Goal: Find specific page/section: Find specific page/section

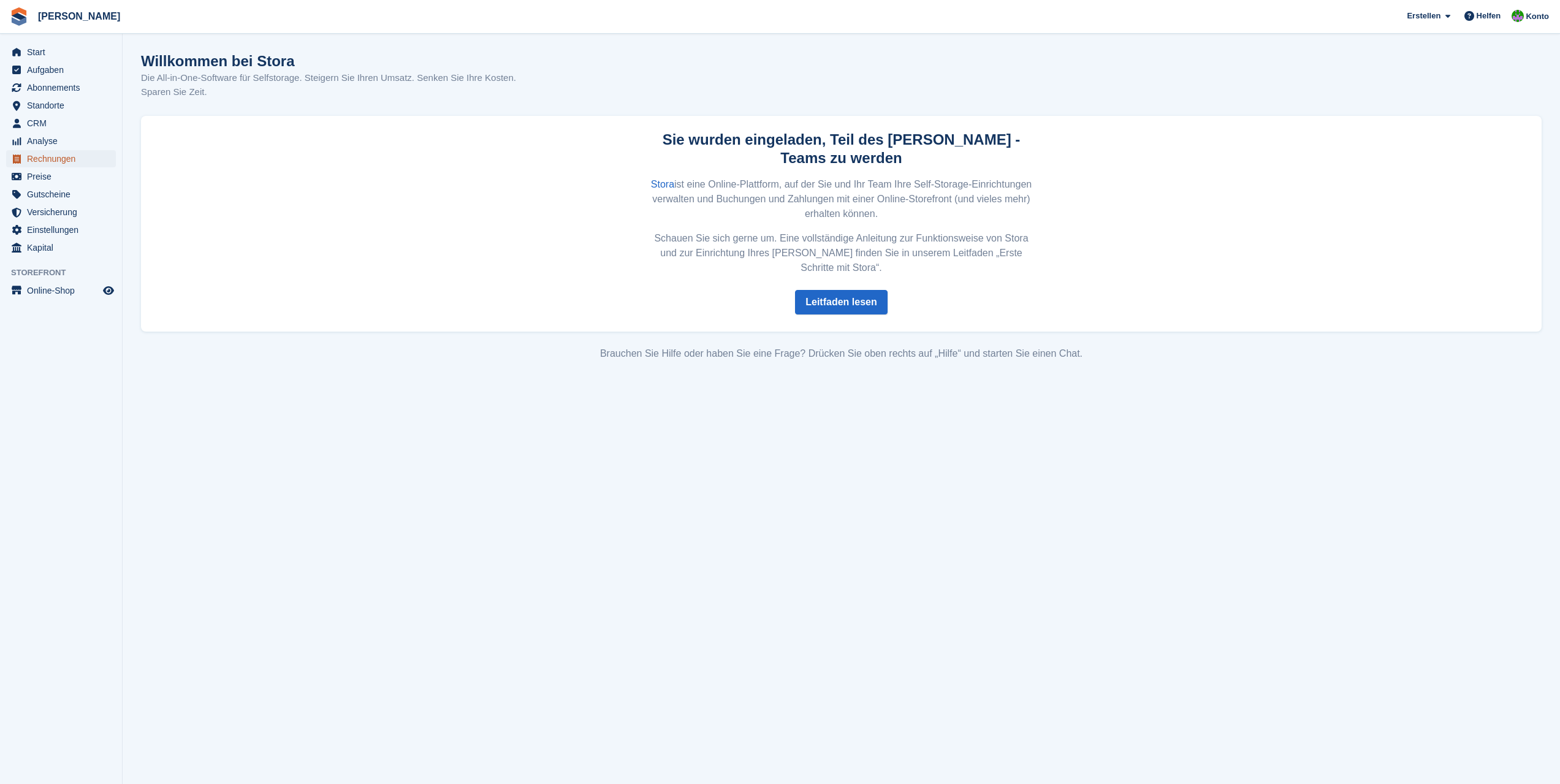
click at [54, 158] on span "Rechnungen" at bounding box center [63, 159] width 73 height 17
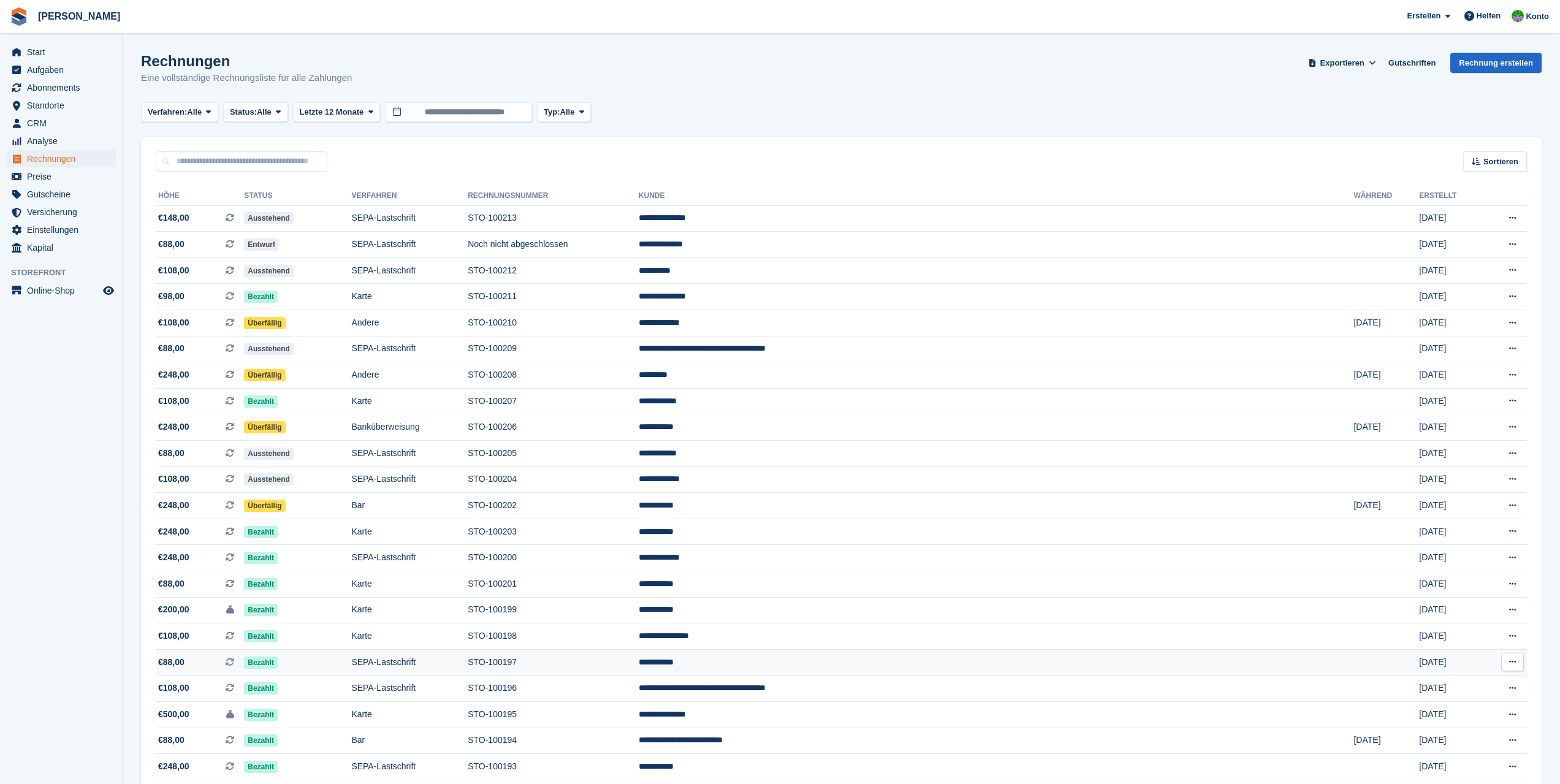
click at [636, 661] on td "STO-100197" at bounding box center [553, 662] width 171 height 26
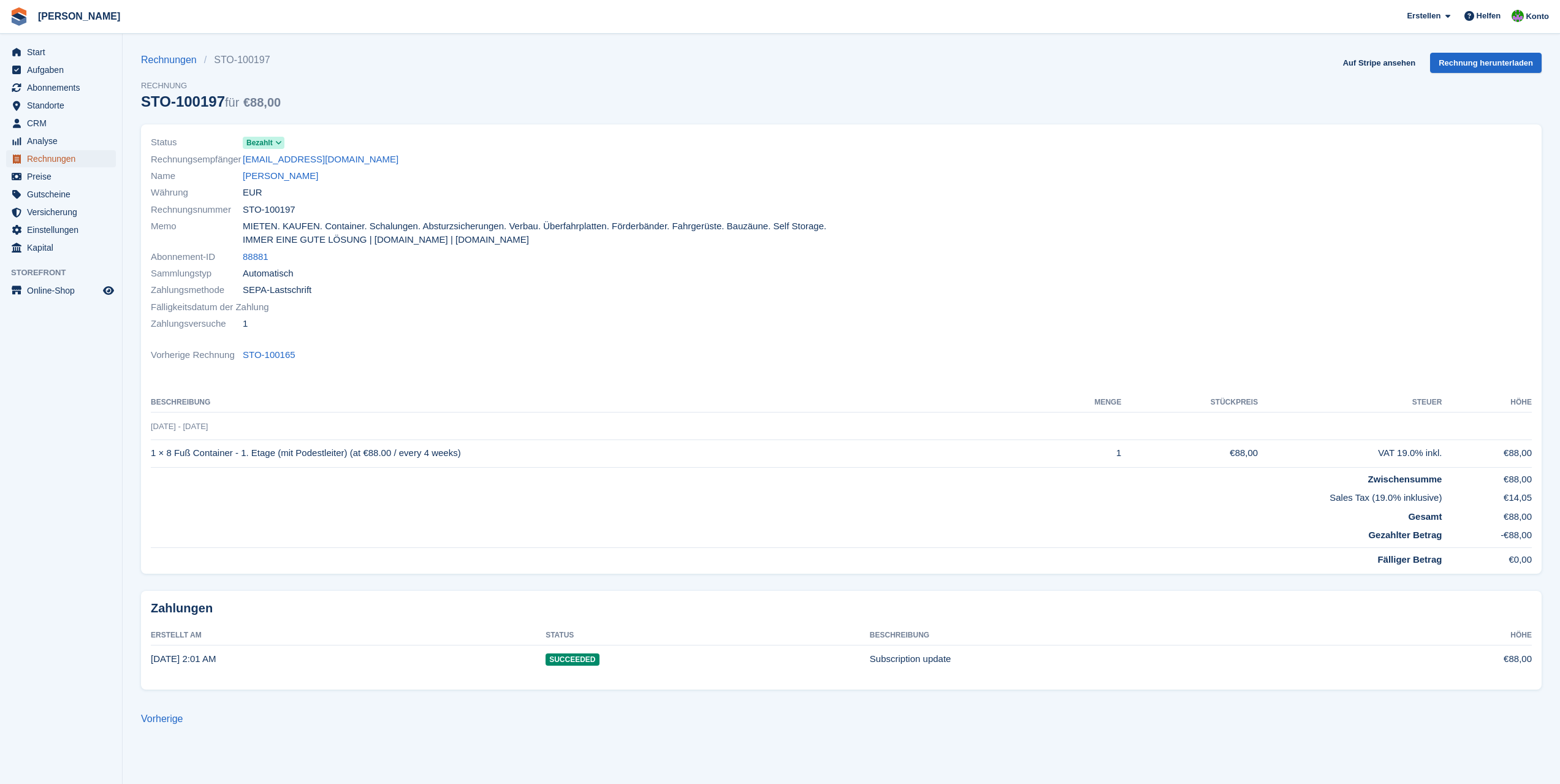
click at [65, 157] on span "Rechnungen" at bounding box center [63, 159] width 73 height 17
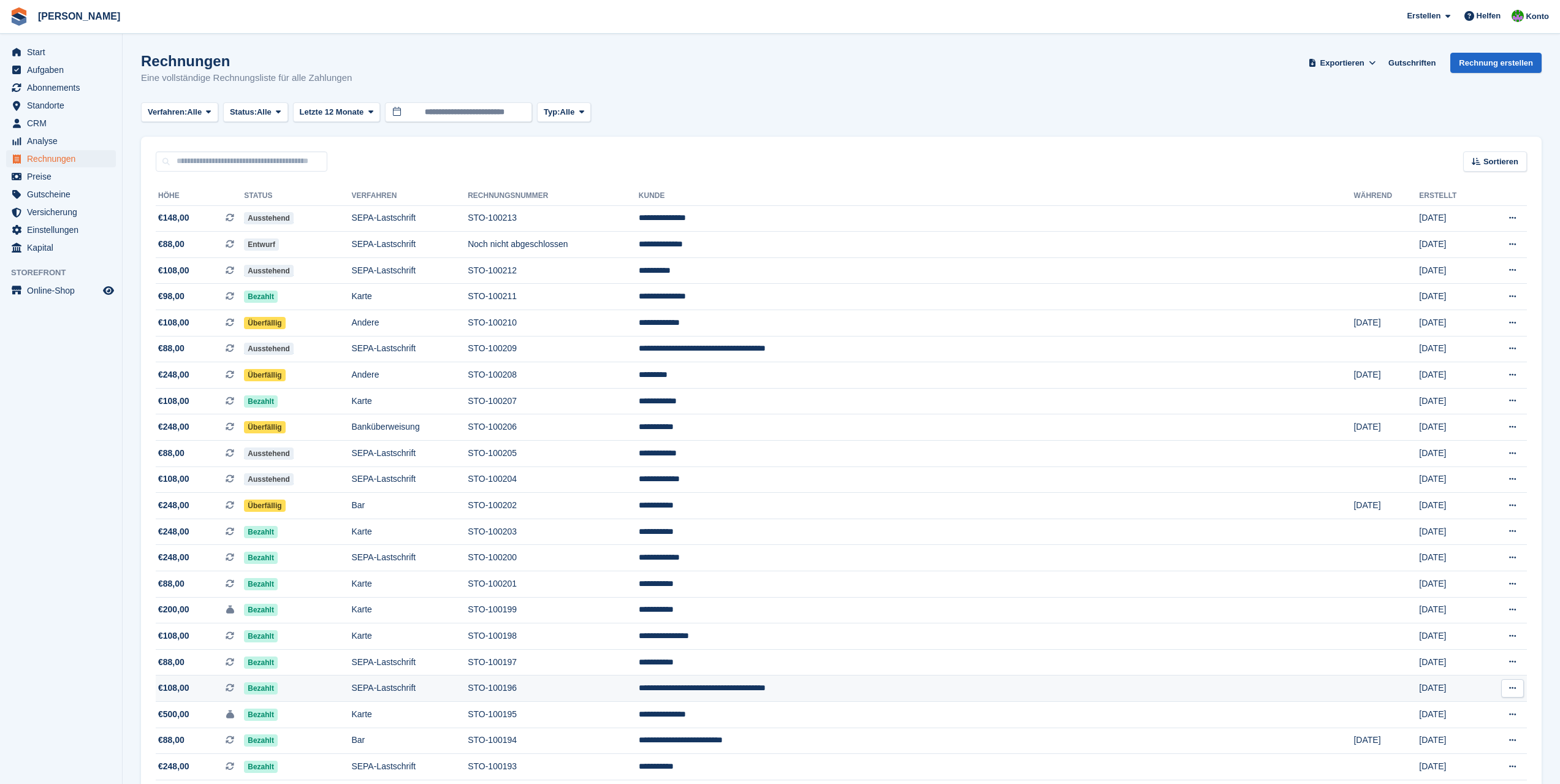
click at [639, 688] on td "STO-100196" at bounding box center [553, 688] width 171 height 26
